Goal: Check status

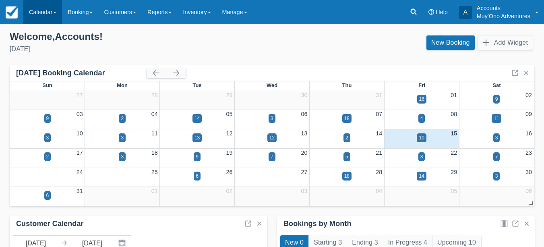
click at [46, 16] on link "Calendar" at bounding box center [42, 12] width 39 height 24
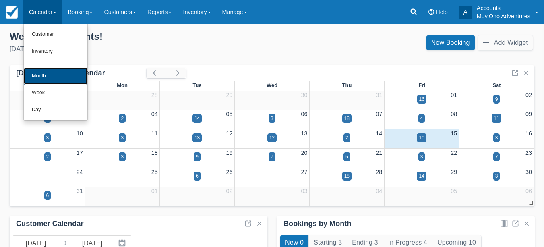
click at [43, 79] on link "Month" at bounding box center [56, 76] width 64 height 17
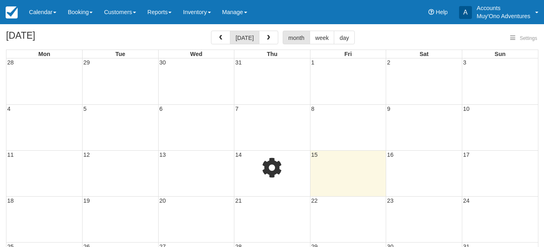
select select
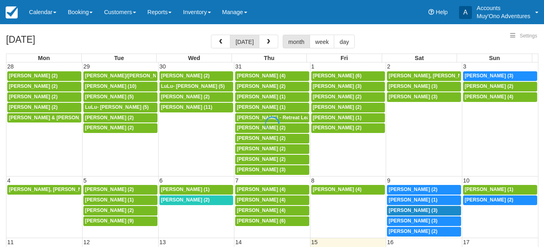
select select
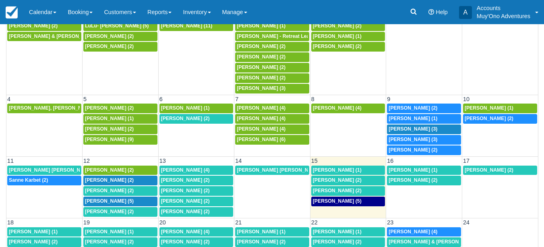
scroll to position [116, 0]
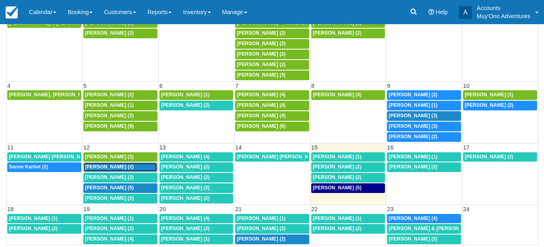
click at [132, 170] on div "8a Christopher Gross (2)" at bounding box center [120, 167] width 71 height 6
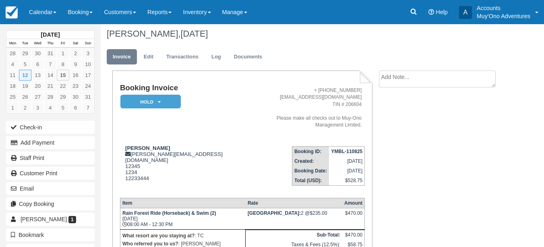
scroll to position [4, 0]
